Goal: Information Seeking & Learning: Learn about a topic

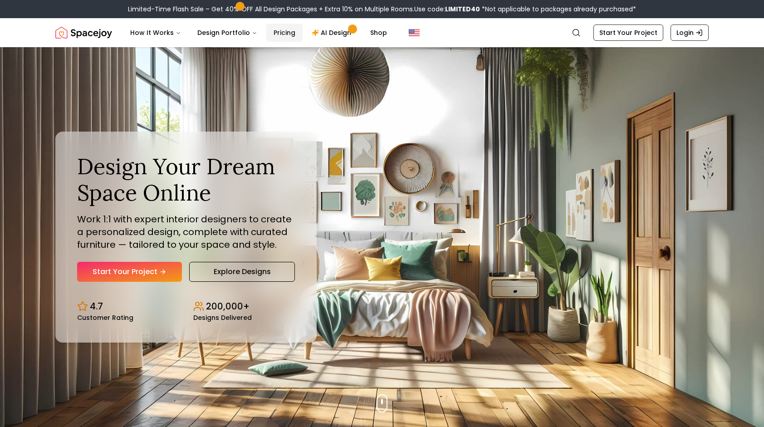
click at [270, 34] on link "Pricing" at bounding box center [284, 33] width 36 height 18
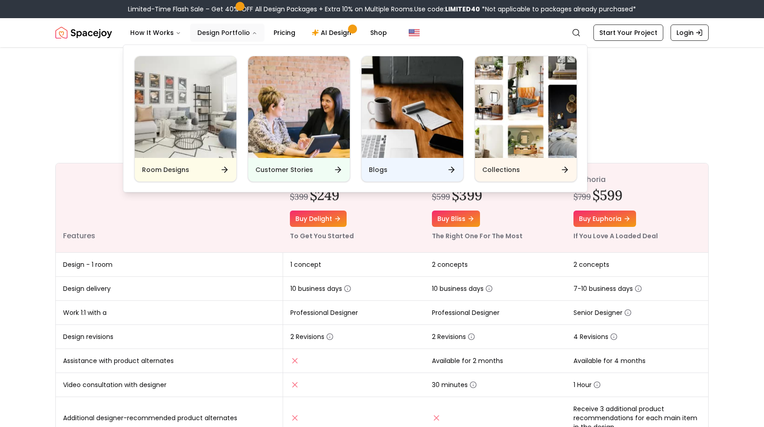
click at [213, 36] on button "Design Portfolio" at bounding box center [227, 33] width 74 height 18
click at [225, 39] on button "Design Portfolio" at bounding box center [227, 33] width 74 height 18
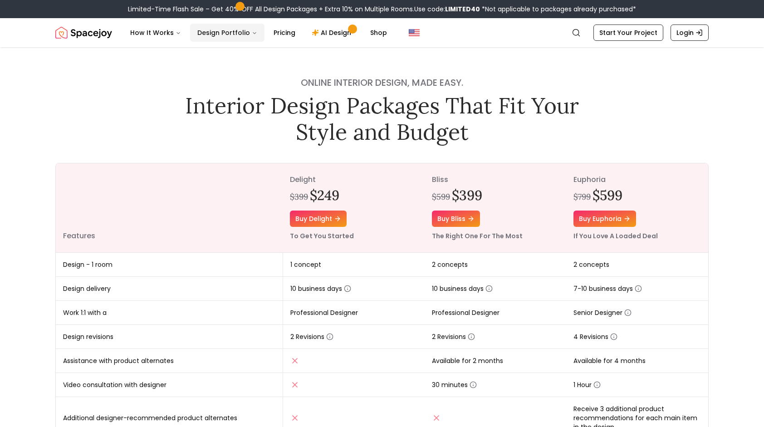
click at [252, 33] on icon "Main" at bounding box center [254, 32] width 5 height 5
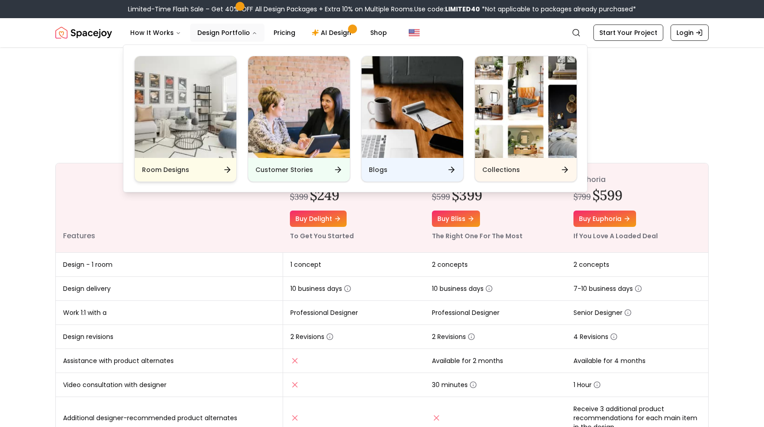
click at [202, 125] on img "Main" at bounding box center [186, 107] width 102 height 102
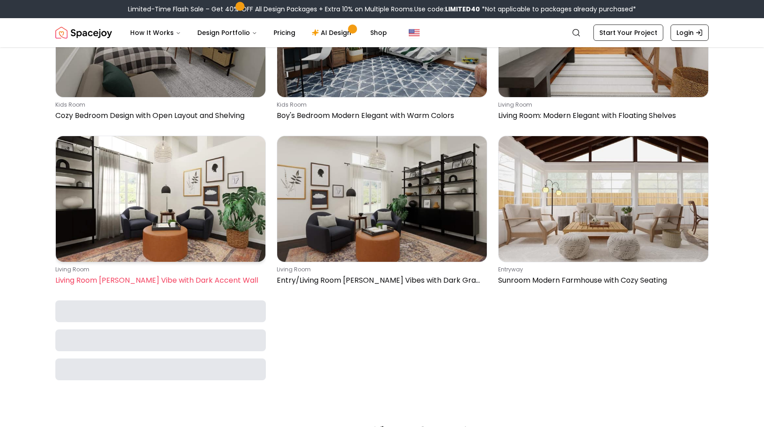
scroll to position [2232, 0]
